Goal: Find specific page/section: Find specific page/section

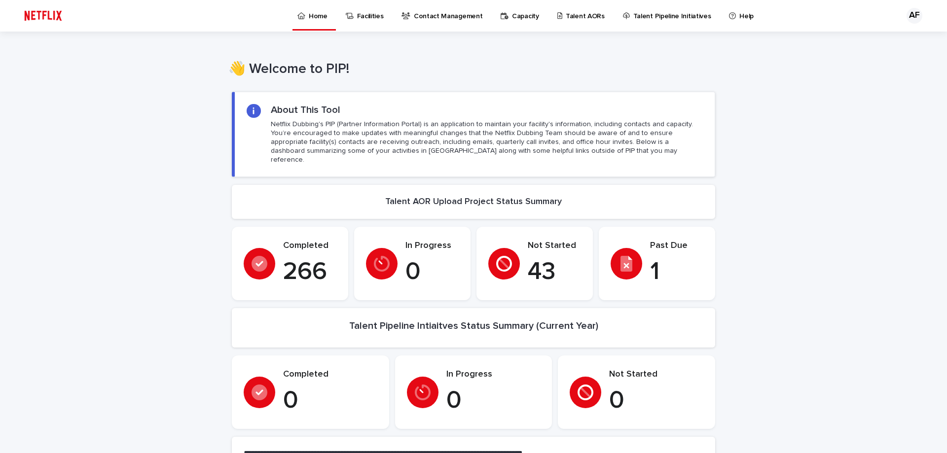
click at [585, 18] on p "Talent AORs" at bounding box center [585, 10] width 39 height 21
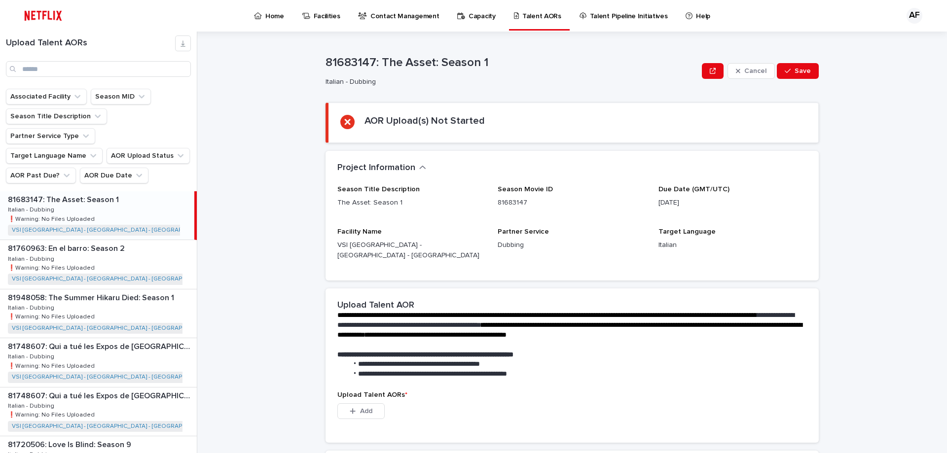
click at [100, 191] on div "81683147: The Asset: Season 1 81683147: The Asset: Season 1 Italian - Dubbing I…" at bounding box center [97, 215] width 194 height 48
click at [86, 240] on div "81760963: En el barro: Season 2 81760963: En el barro: Season 2 Italian - Dubbi…" at bounding box center [98, 264] width 197 height 48
click at [95, 290] on div "81948058: The Summer Hikaru Died: Season 1 81948058: The Summer Hikaru Died: Se…" at bounding box center [98, 314] width 197 height 48
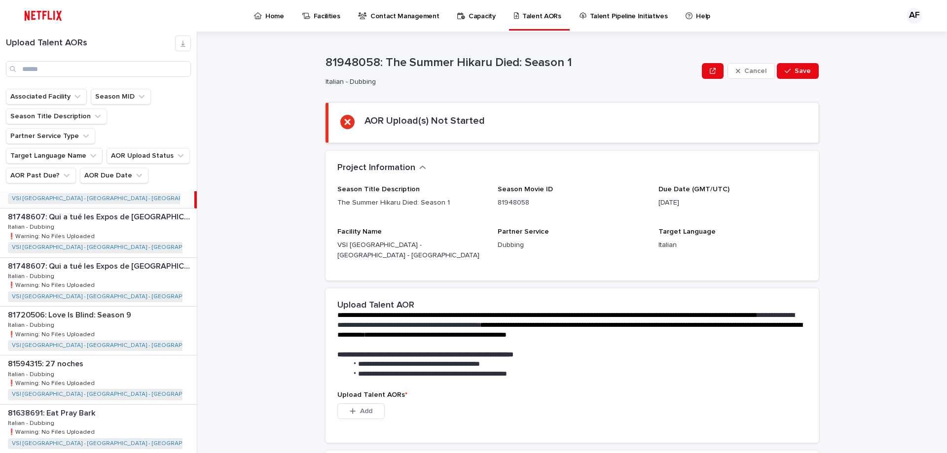
scroll to position [148, 0]
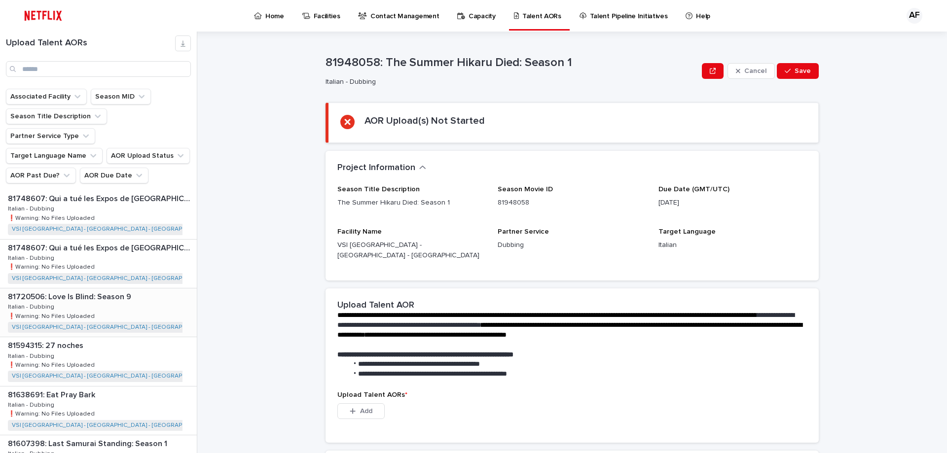
click at [114, 295] on div "81720506: Love Is Blind: Season 9 81720506: Love Is Blind: Season 9 Italian - D…" at bounding box center [98, 313] width 197 height 48
click at [106, 168] on button "AOR Due Date" at bounding box center [114, 176] width 69 height 16
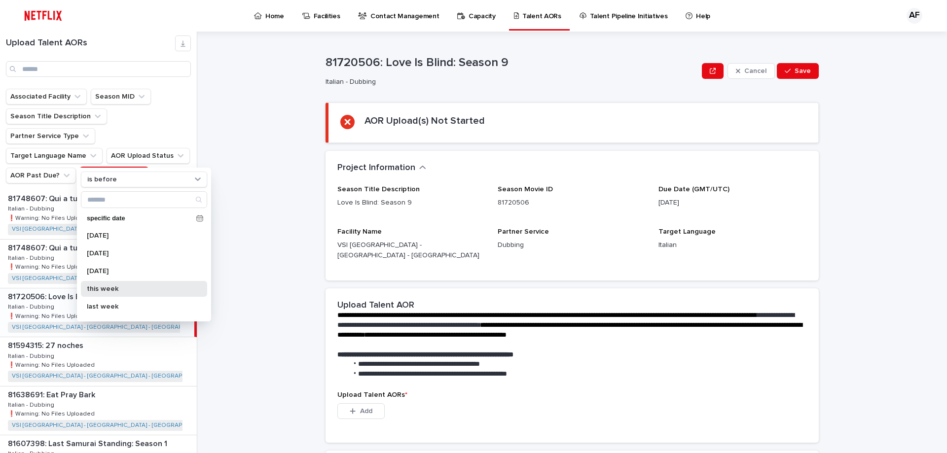
click at [117, 284] on div "this week" at bounding box center [144, 289] width 126 height 16
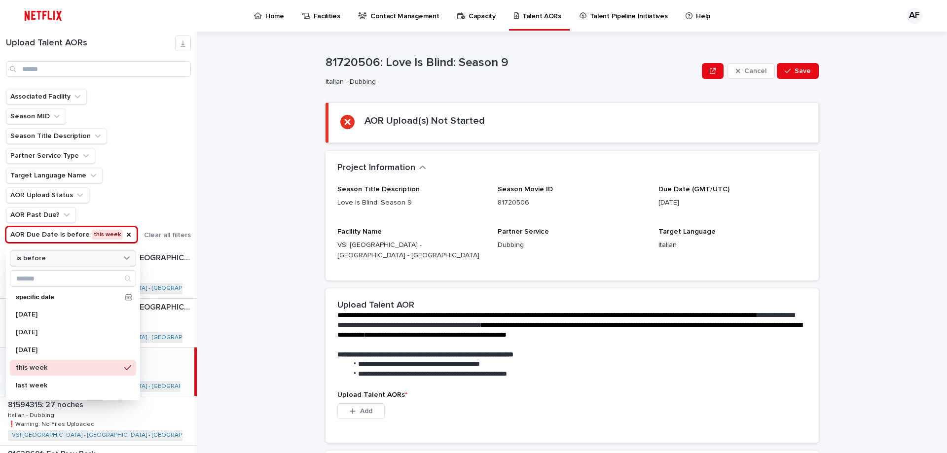
click at [73, 252] on div "is before" at bounding box center [73, 259] width 126 height 16
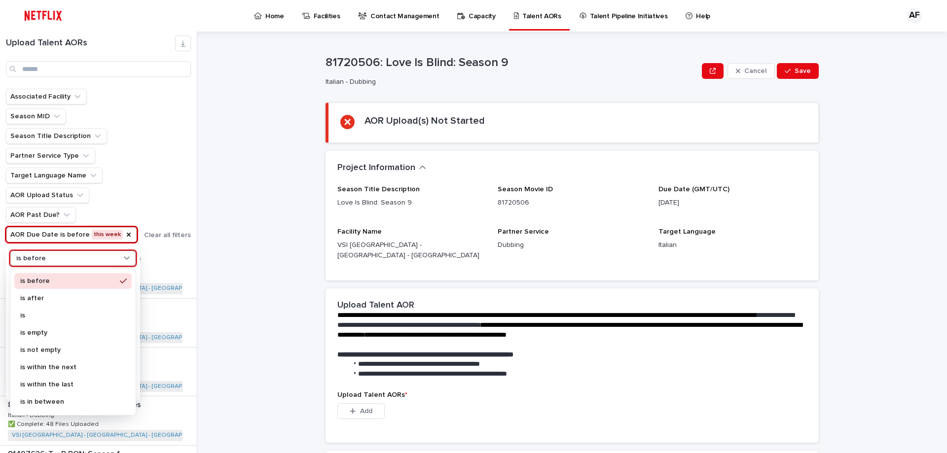
scroll to position [1, 0]
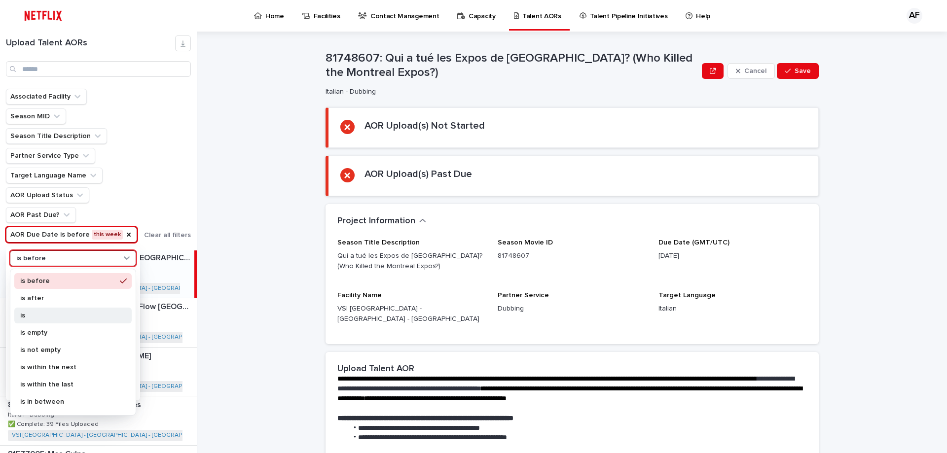
click at [52, 315] on p "is" at bounding box center [68, 315] width 96 height 7
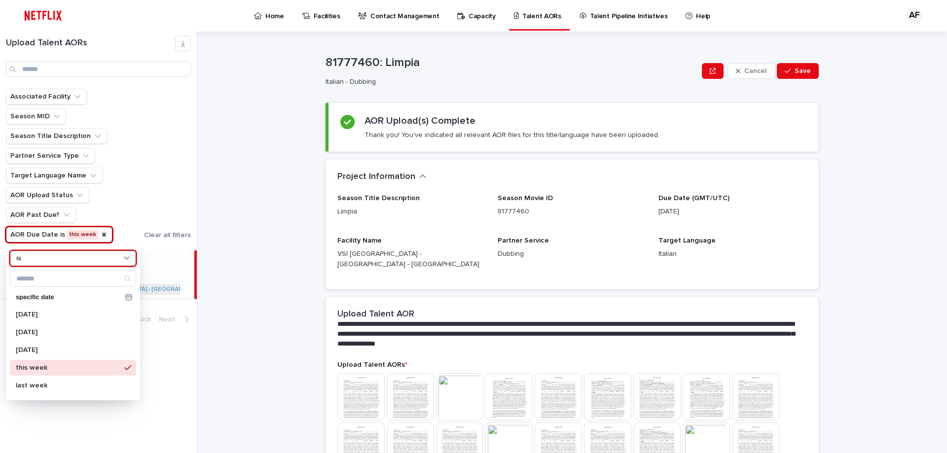
click at [160, 176] on div "Associated Facility Season MID Season Title Description Partner Service Type Ta…" at bounding box center [98, 166] width 185 height 154
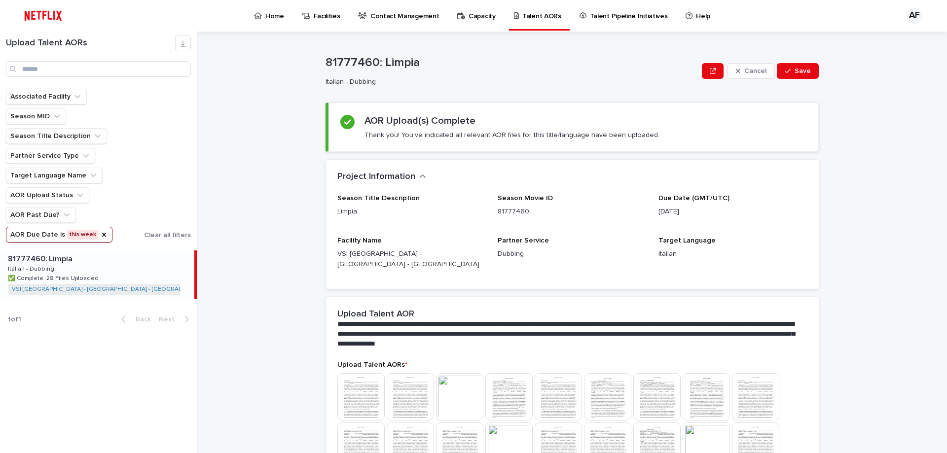
click at [74, 230] on button "AOR Due Date is this week" at bounding box center [59, 235] width 107 height 16
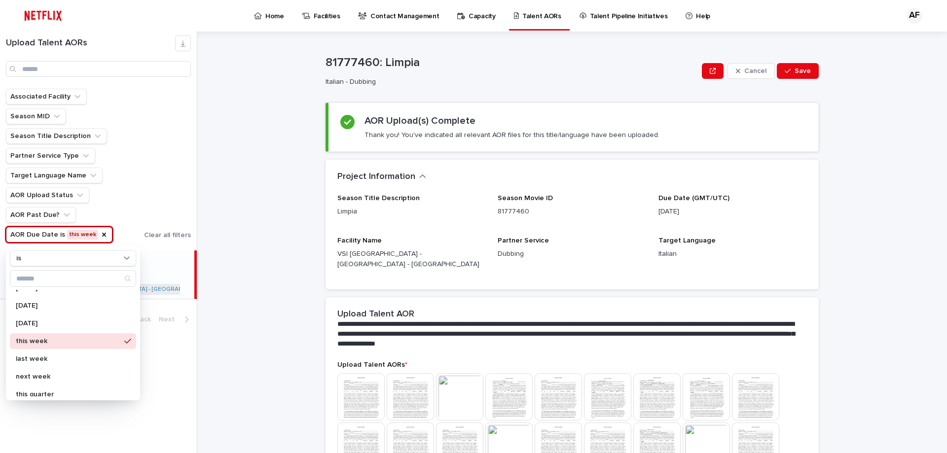
scroll to position [49, 0]
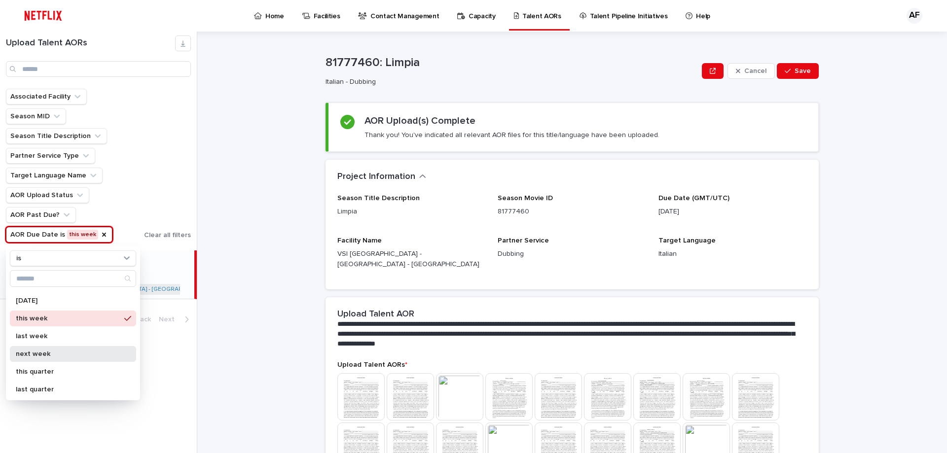
click at [46, 353] on p "next week" at bounding box center [68, 354] width 105 height 7
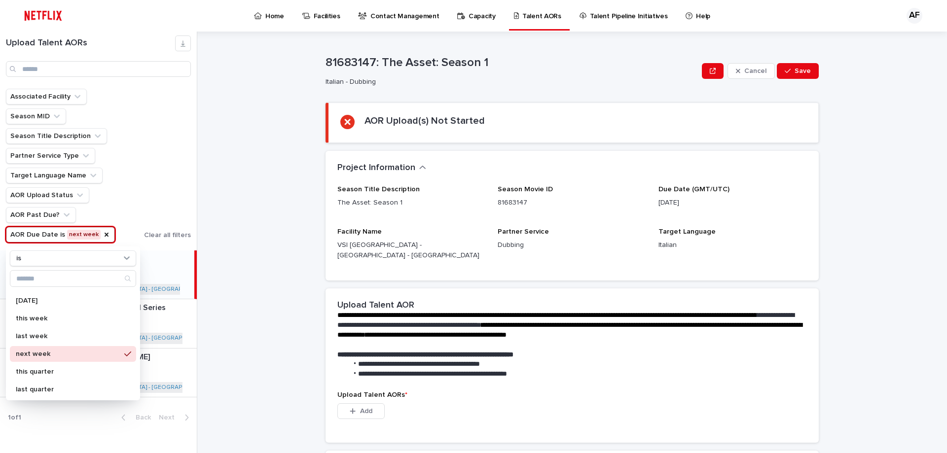
click at [114, 193] on ul "Associated Facility Season MID Season Title Description Partner Service Type Ta…" at bounding box center [73, 166] width 138 height 158
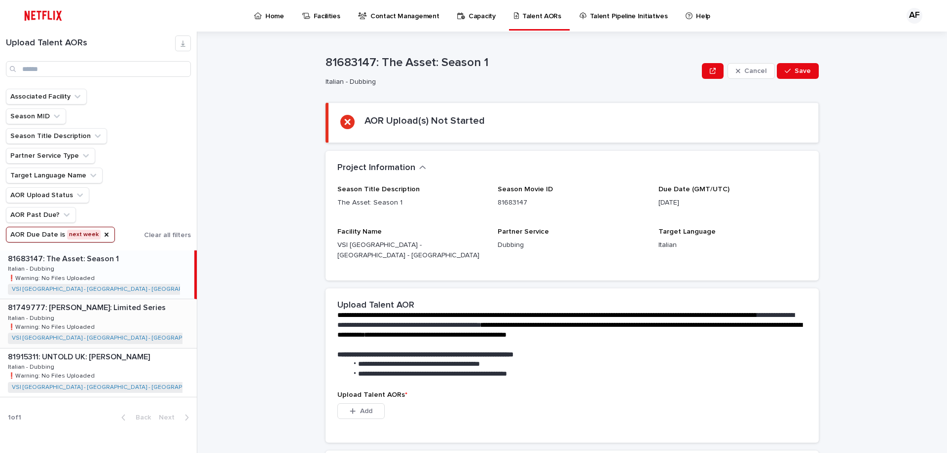
click at [115, 307] on p "81749777: Victoria Beckham: Limited Series" at bounding box center [88, 306] width 160 height 11
